Goal: Transaction & Acquisition: Purchase product/service

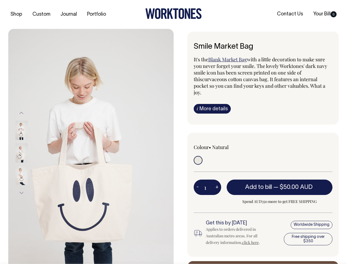
click at [91, 146] on img at bounding box center [90, 153] width 165 height 248
click at [29, 152] on div at bounding box center [28, 152] width 27 height 23
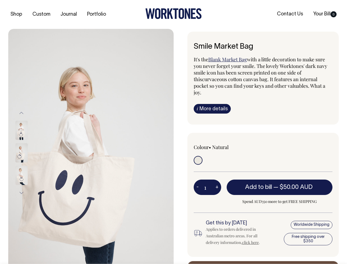
click at [21, 113] on button "Previous" at bounding box center [21, 113] width 8 height 12
click at [29, 164] on div at bounding box center [28, 175] width 27 height 23
click at [21, 192] on button "Next" at bounding box center [21, 192] width 8 height 12
click at [197, 181] on button "-" at bounding box center [198, 186] width 8 height 11
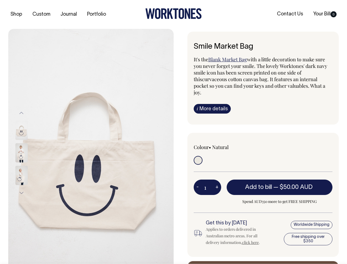
click at [217, 181] on button "+" at bounding box center [217, 186] width 9 height 11
type input "2"
click at [280, 184] on span "— $50.00 AUD" at bounding box center [293, 186] width 41 height 5
